Goal: Task Accomplishment & Management: Use online tool/utility

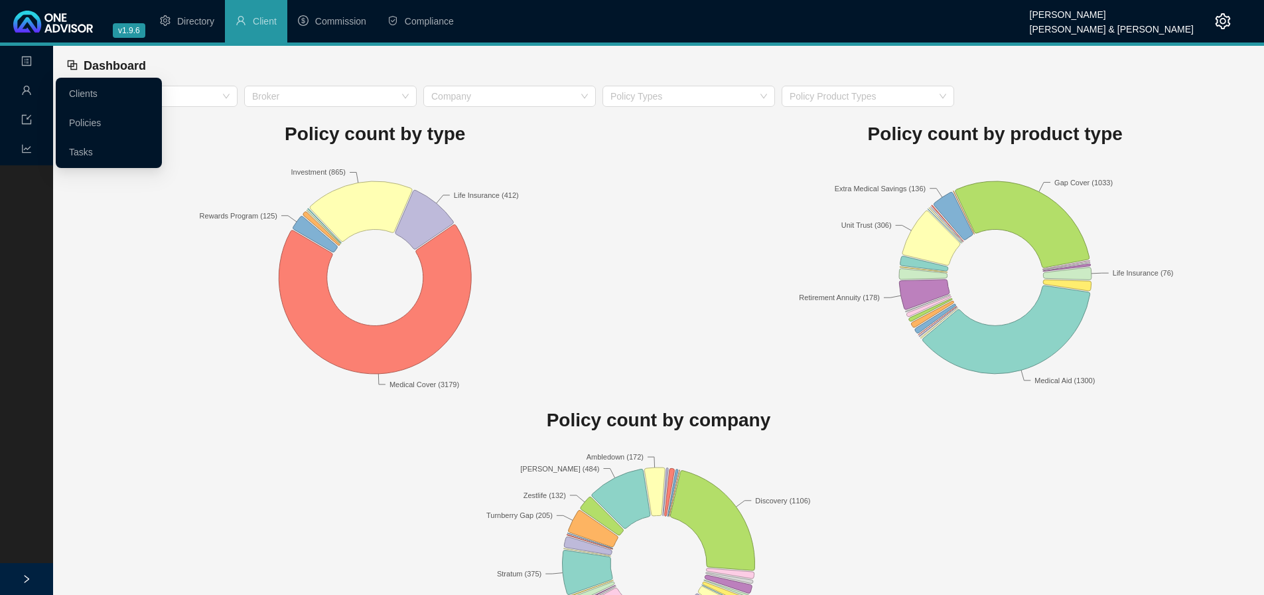
click at [25, 91] on icon "user" at bounding box center [26, 90] width 9 height 9
click at [85, 153] on link "Tasks" at bounding box center [81, 152] width 24 height 11
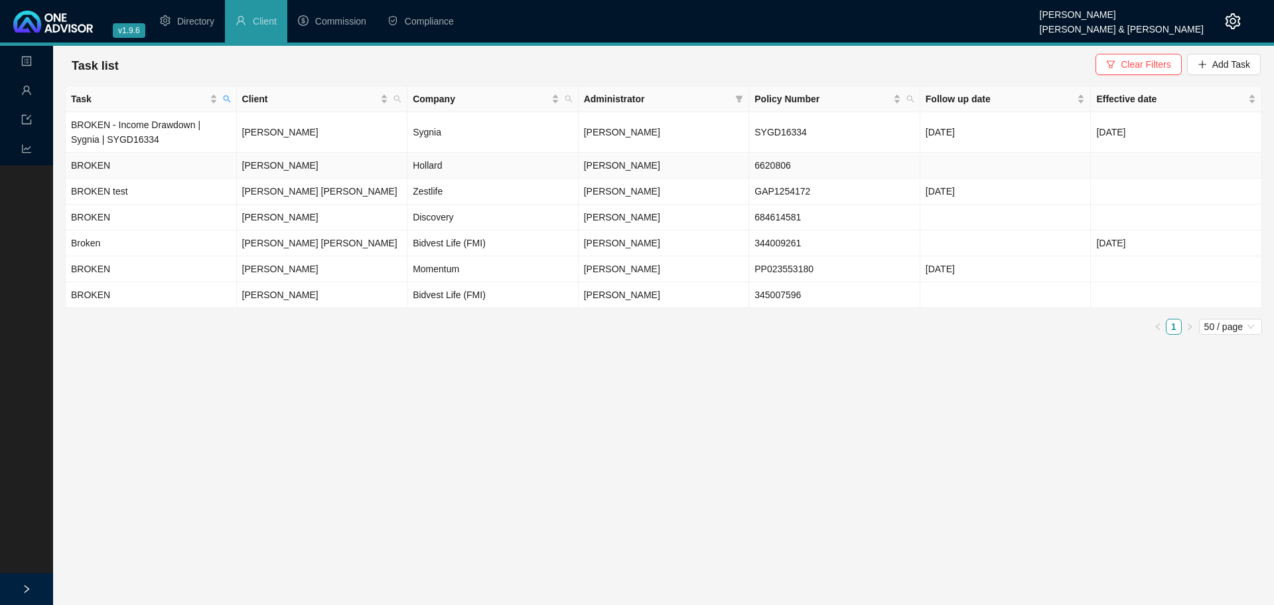
click at [143, 165] on td "BROKEN" at bounding box center [151, 166] width 171 height 26
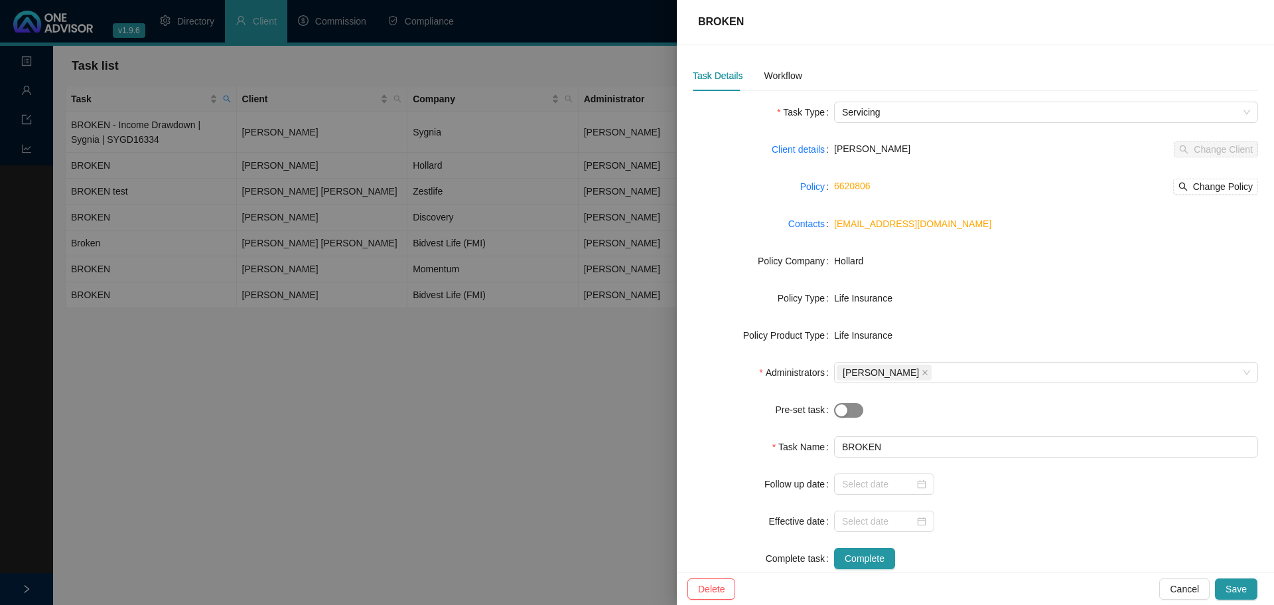
click at [847, 405] on span "button" at bounding box center [848, 410] width 29 height 15
click at [847, 405] on button "button" at bounding box center [848, 410] width 29 height 15
click at [422, 461] on div at bounding box center [637, 302] width 1274 height 605
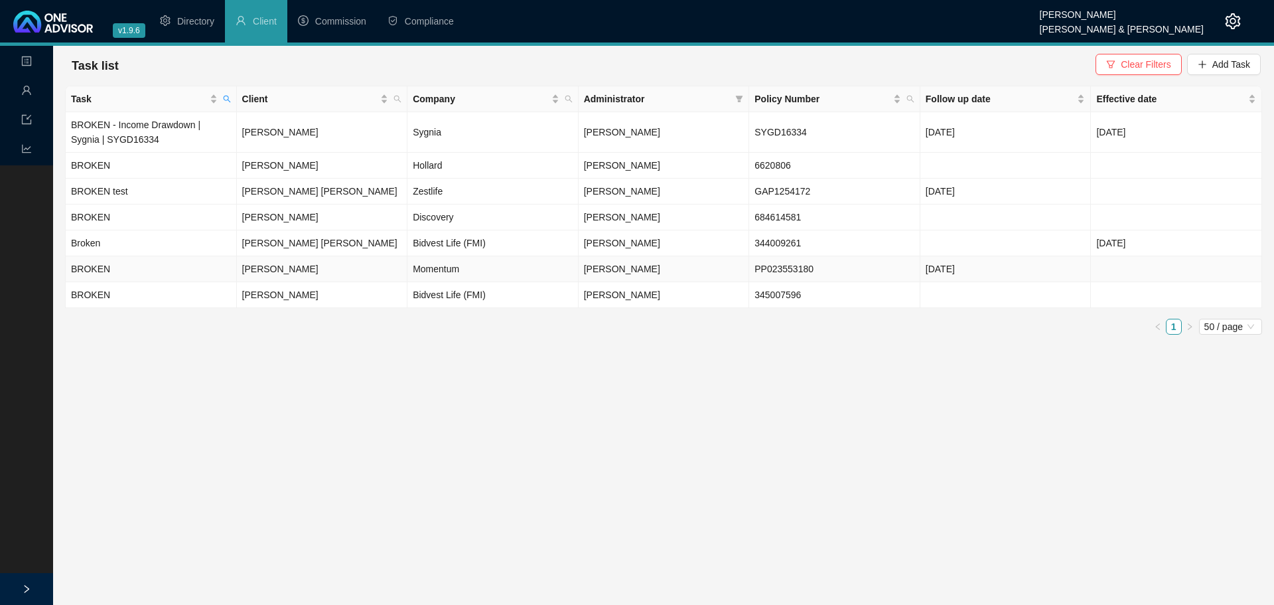
click at [358, 266] on td "[PERSON_NAME]" at bounding box center [322, 269] width 171 height 26
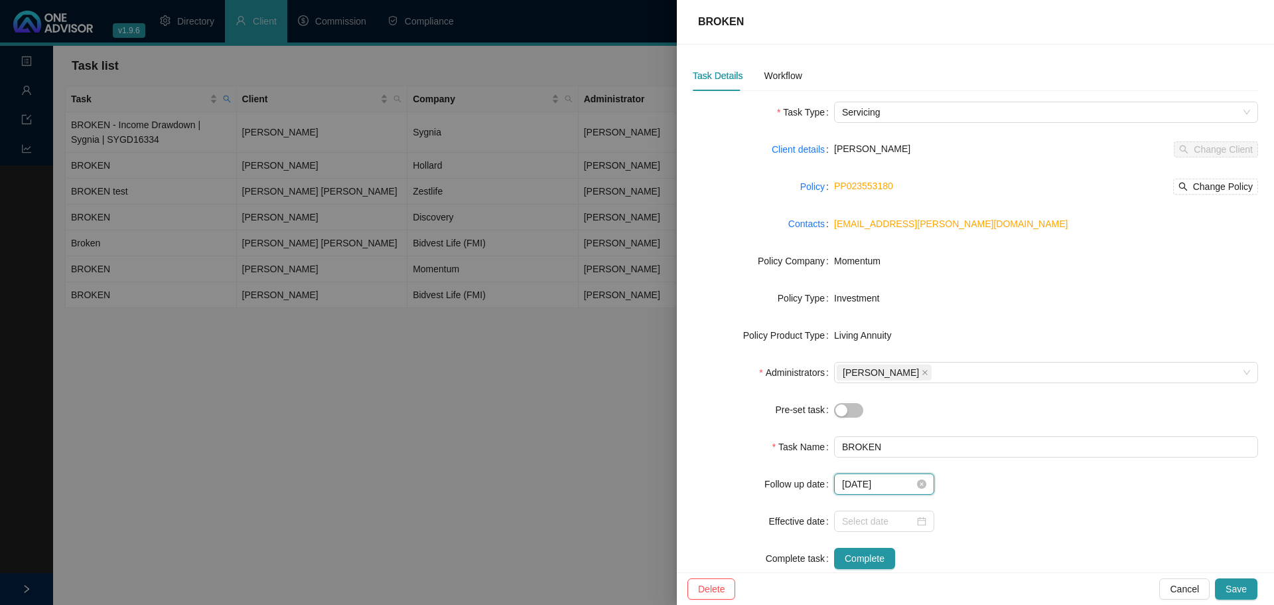
click at [904, 480] on input "[DATE]" at bounding box center [878, 484] width 72 height 15
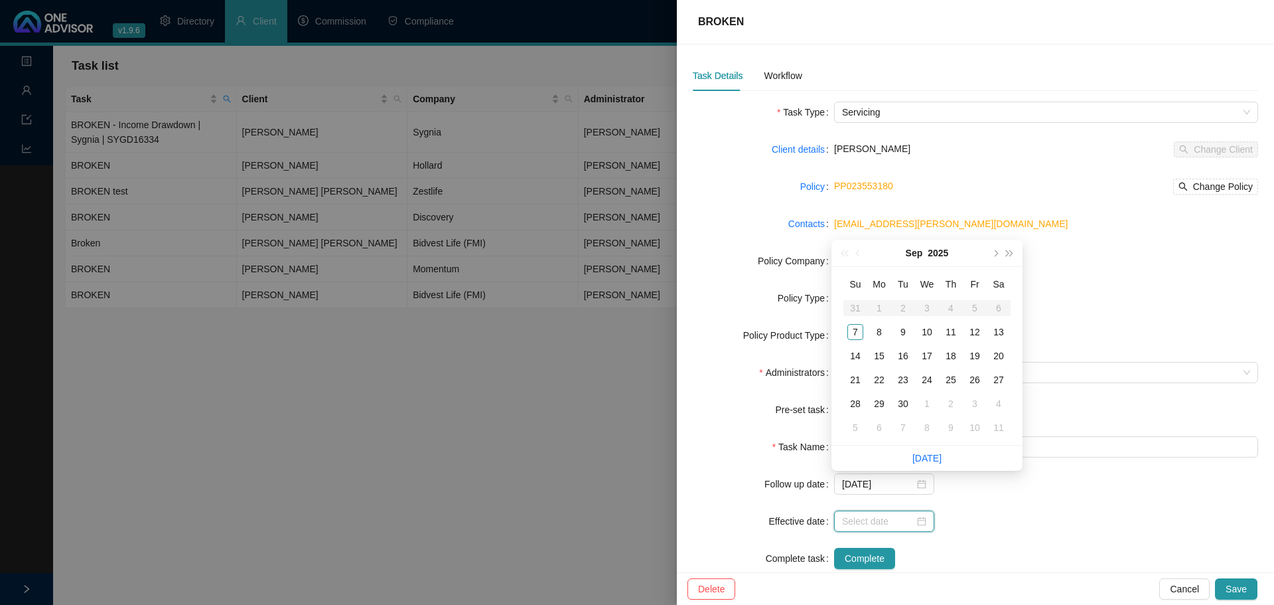
click at [899, 517] on input at bounding box center [878, 521] width 72 height 15
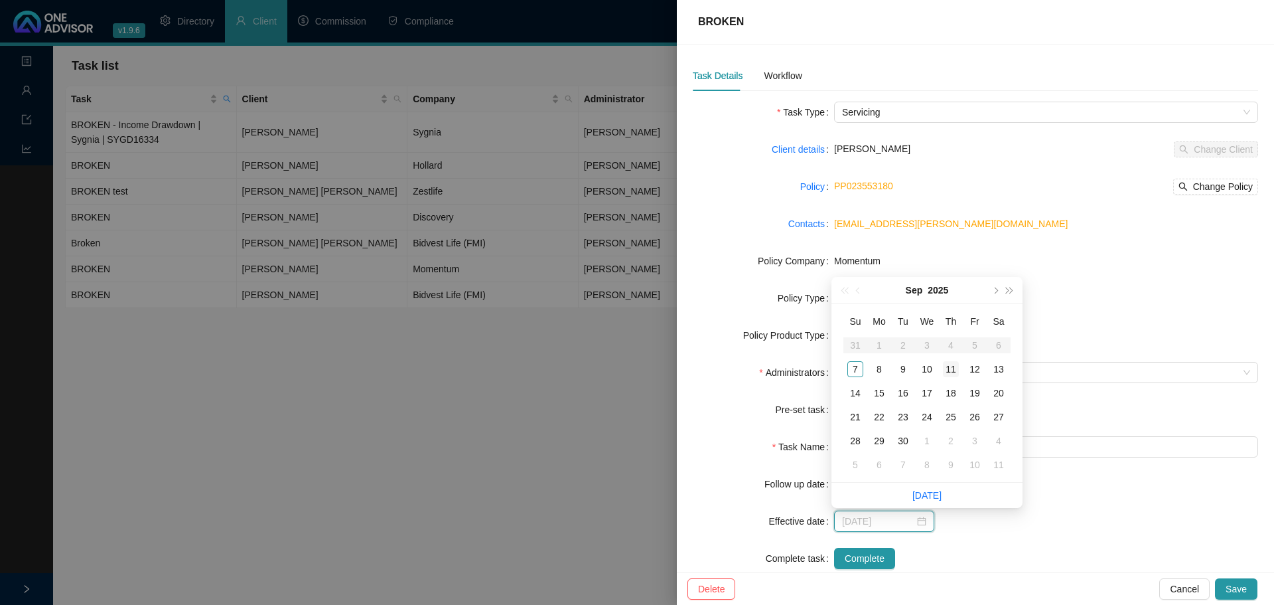
type input "[DATE]"
click at [954, 345] on div "4" at bounding box center [951, 345] width 16 height 16
type input "[DATE]"
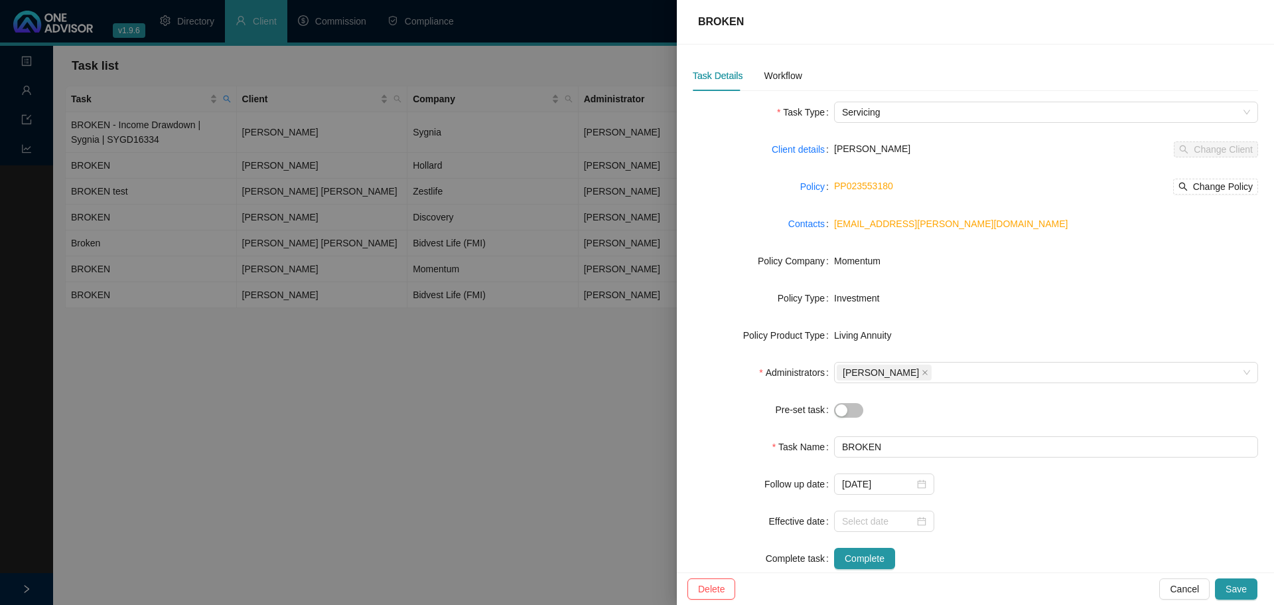
click at [730, 478] on div "Follow up date" at bounding box center [763, 483] width 141 height 21
click at [536, 423] on div at bounding box center [637, 302] width 1274 height 605
